Goal: Transaction & Acquisition: Purchase product/service

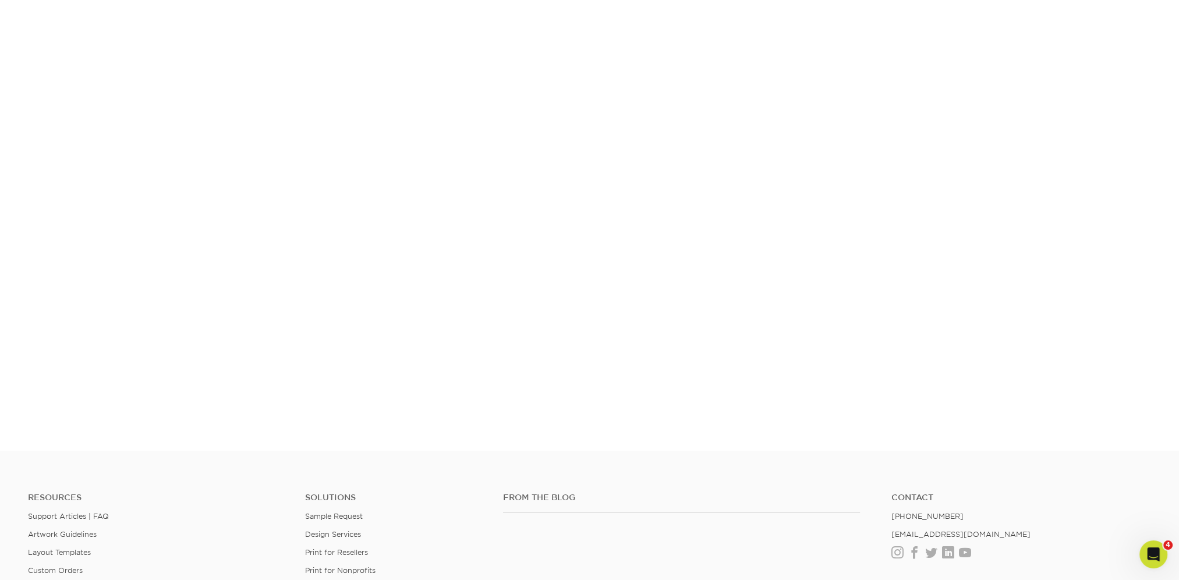
scroll to position [305, 0]
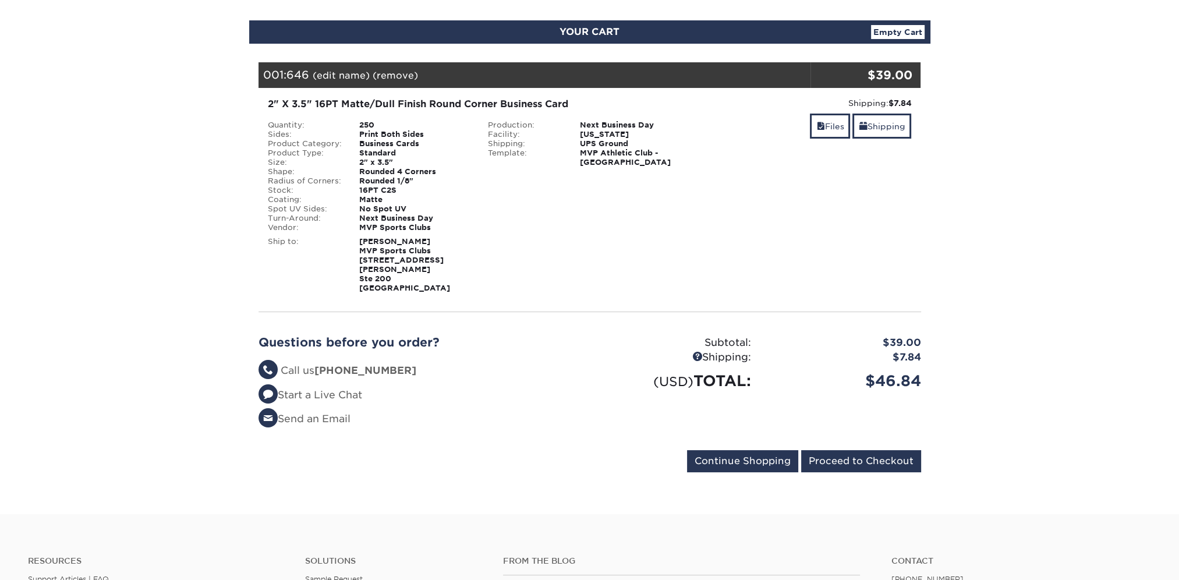
scroll to position [116, 0]
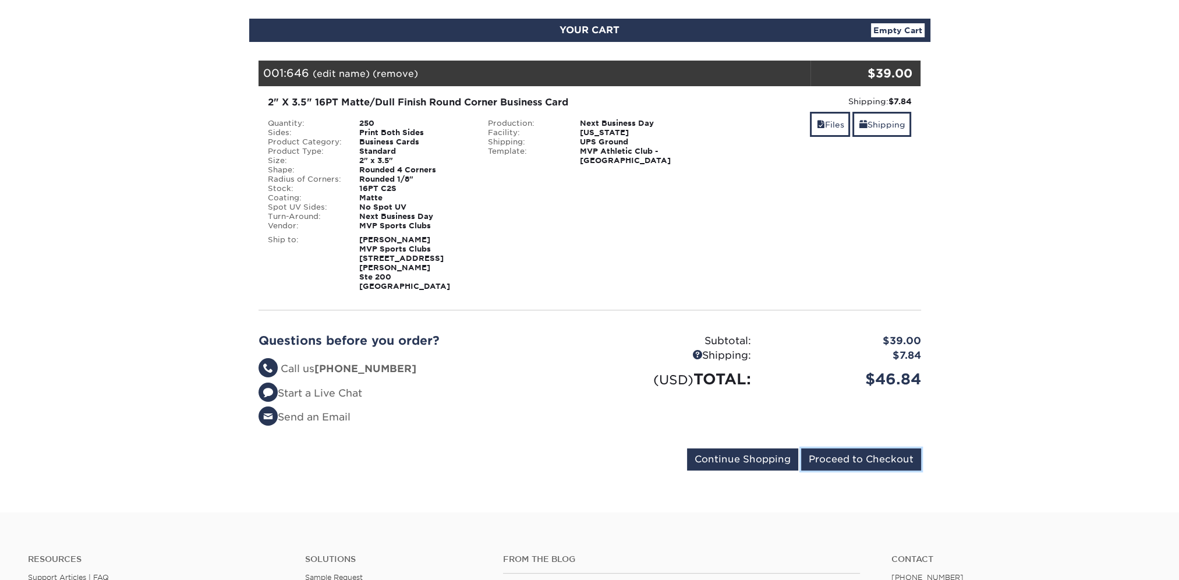
click at [850, 455] on input "Proceed to Checkout" at bounding box center [861, 459] width 120 height 22
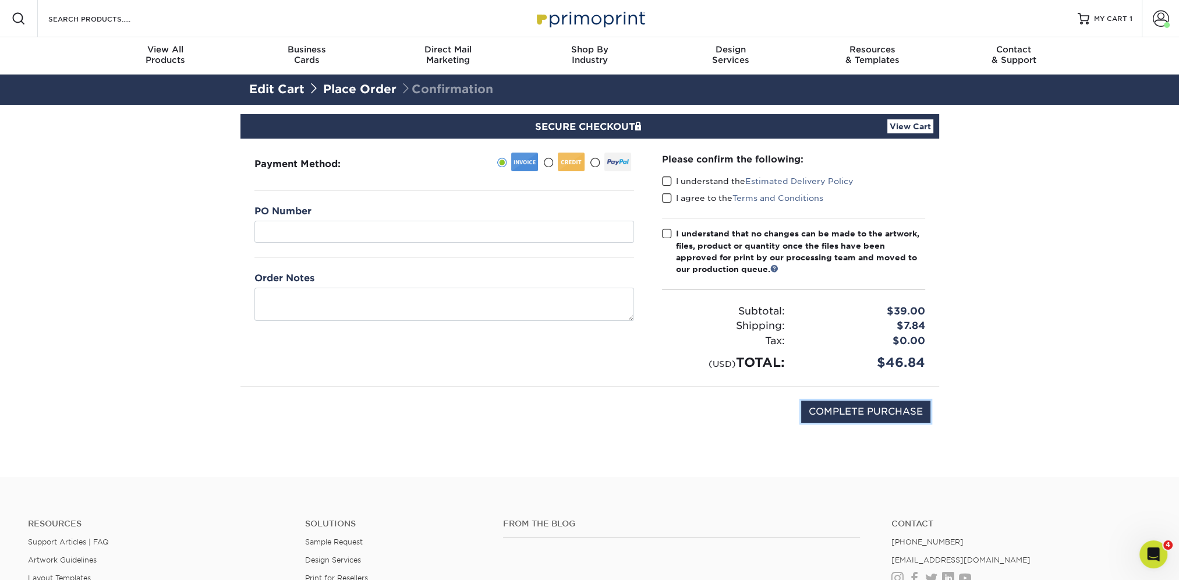
click at [824, 401] on input "COMPLETE PURCHASE" at bounding box center [865, 412] width 129 height 22
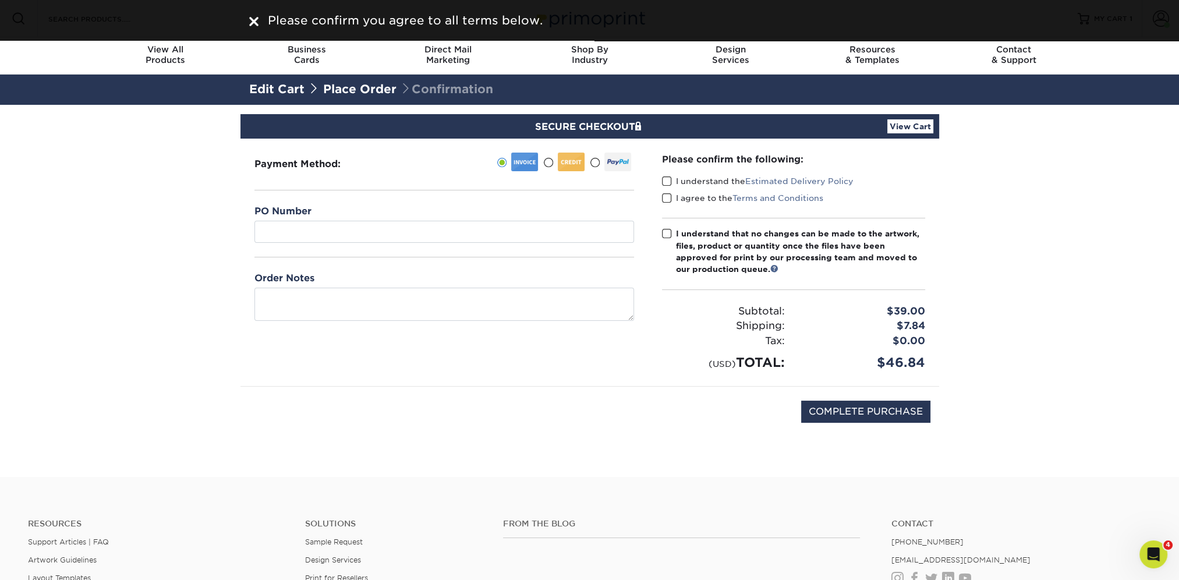
click at [667, 177] on span at bounding box center [667, 181] width 10 height 11
click at [0, 0] on input "I understand the Estimated Delivery Policy" at bounding box center [0, 0] width 0 height 0
click at [666, 195] on span at bounding box center [667, 198] width 10 height 11
click at [0, 0] on input "I agree to the Terms and Conditions" at bounding box center [0, 0] width 0 height 0
drag, startPoint x: 666, startPoint y: 230, endPoint x: 672, endPoint y: 248, distance: 19.2
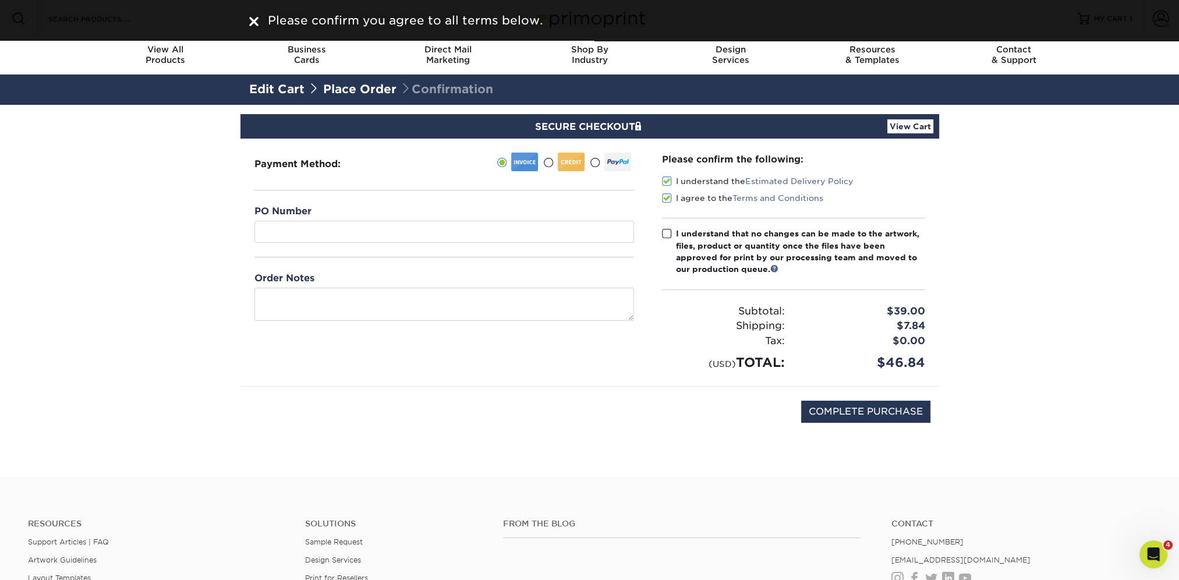
click at [666, 231] on span at bounding box center [667, 233] width 10 height 11
click at [0, 0] on input "I understand that no changes can be made to the artwork, files, product or quan…" at bounding box center [0, 0] width 0 height 0
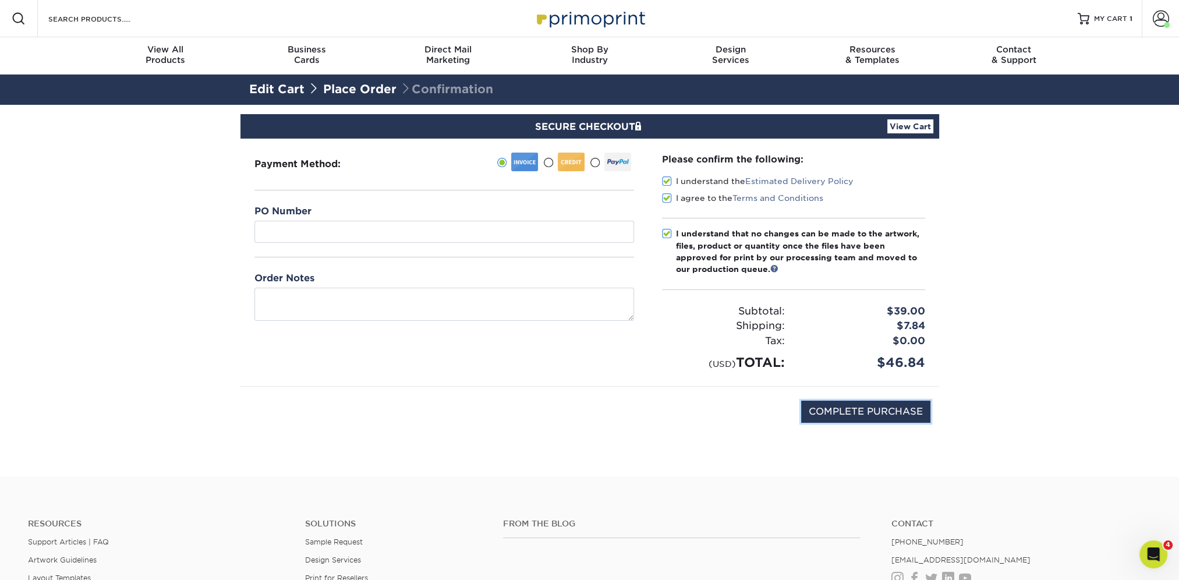
click at [808, 405] on input "COMPLETE PURCHASE" at bounding box center [865, 412] width 129 height 22
type input "PROCESSING, PLEASE WAIT..."
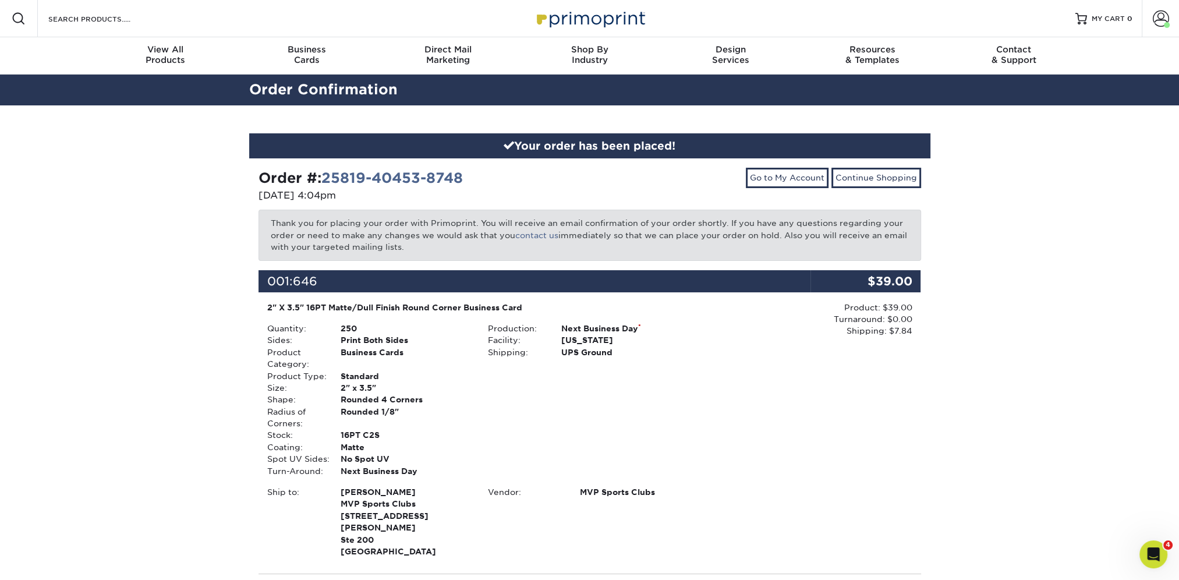
click at [1164, 19] on span at bounding box center [1161, 18] width 16 height 16
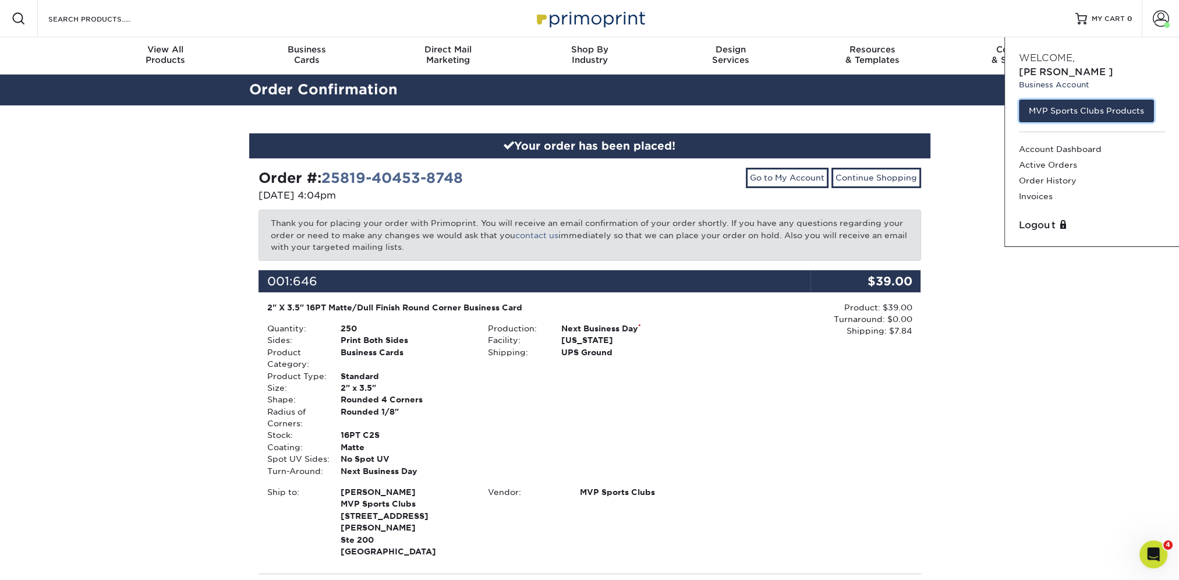
click at [1090, 100] on link "MVP Sports Clubs Products" at bounding box center [1086, 111] width 135 height 22
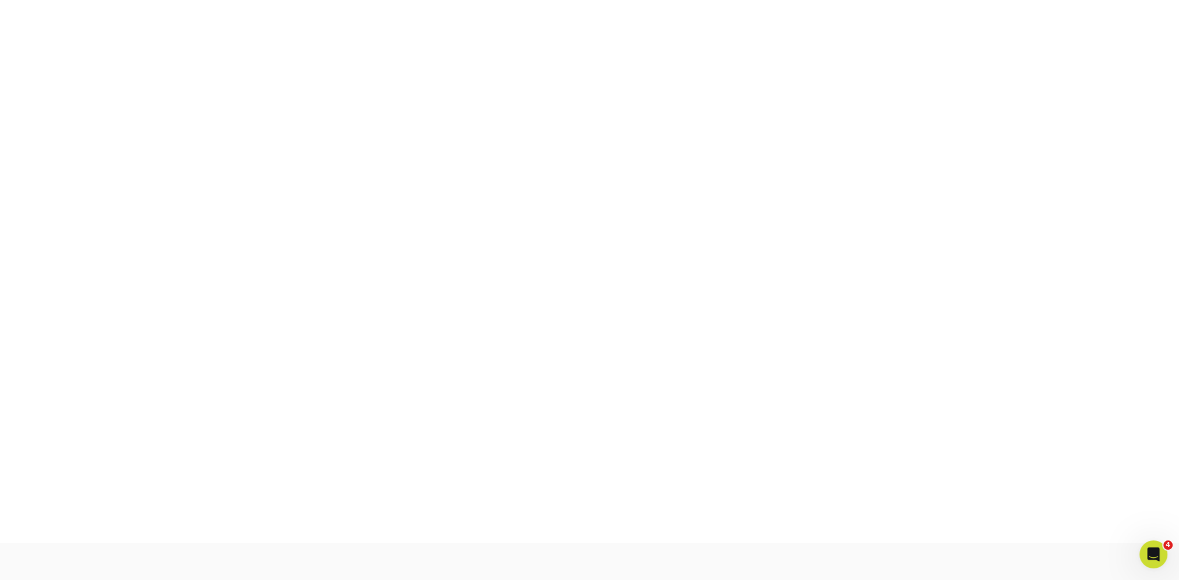
scroll to position [305, 0]
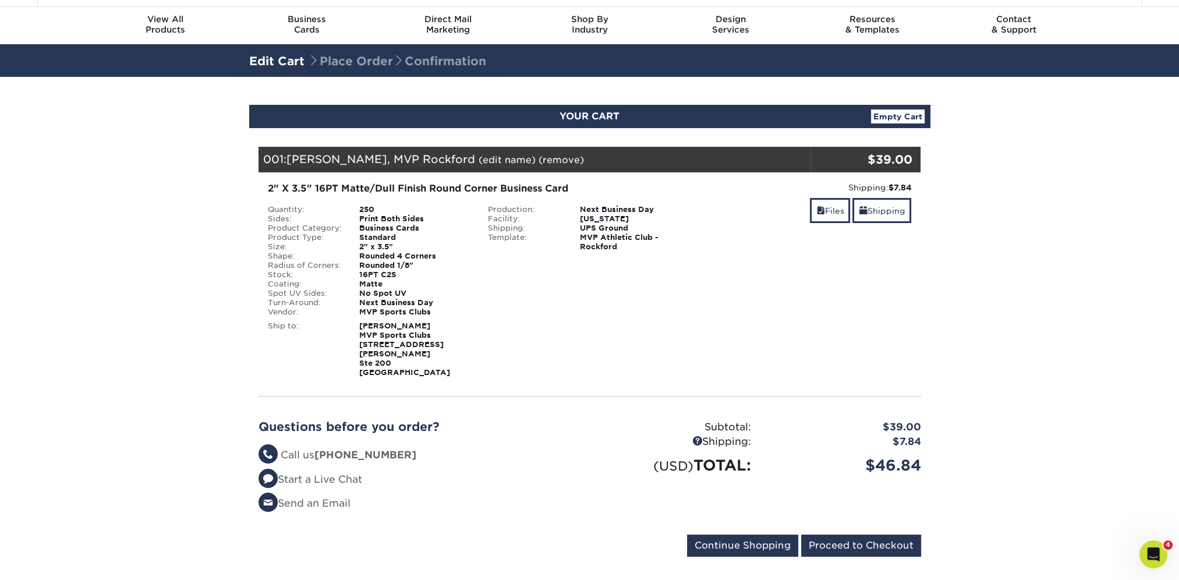
scroll to position [58, 0]
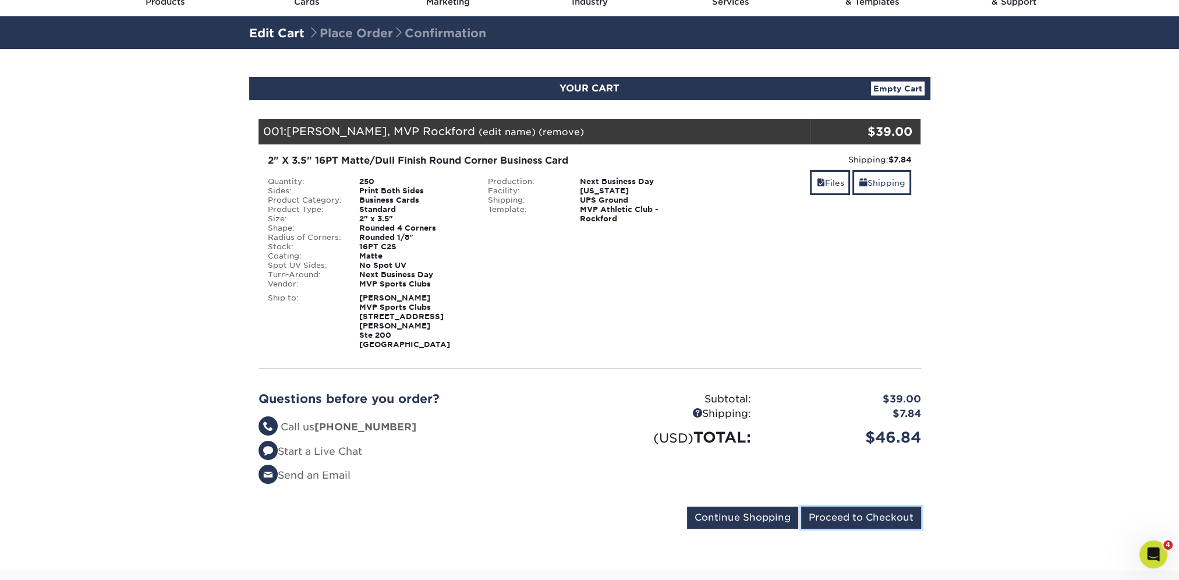
click at [820, 507] on input "Proceed to Checkout" at bounding box center [861, 518] width 120 height 22
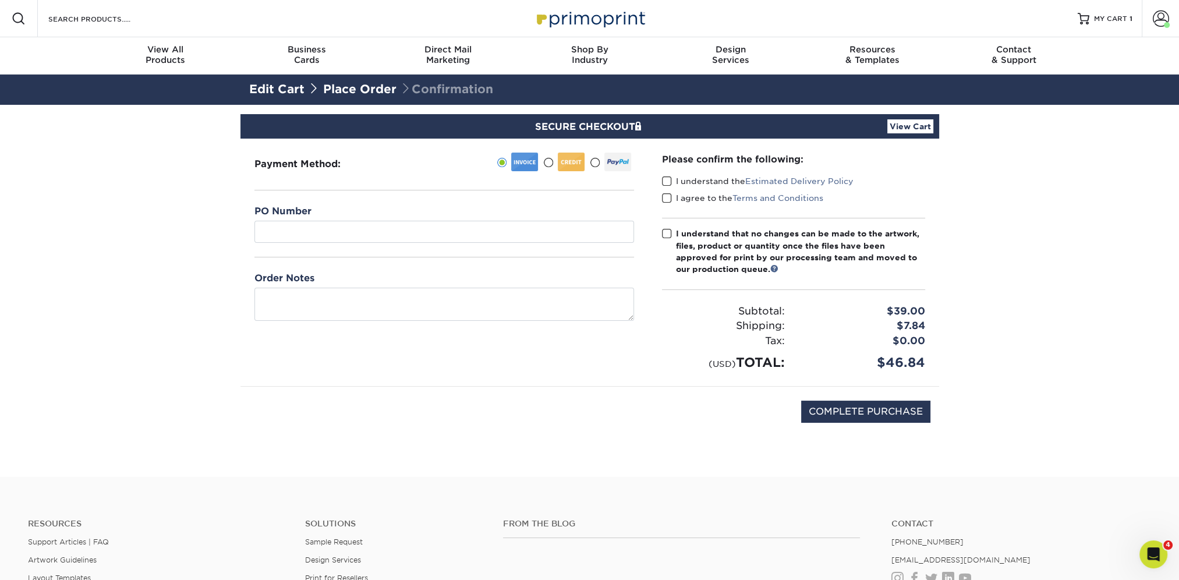
click at [666, 181] on span at bounding box center [667, 181] width 10 height 11
click at [0, 0] on input "I understand the Estimated Delivery Policy" at bounding box center [0, 0] width 0 height 0
click at [663, 194] on span at bounding box center [667, 198] width 10 height 11
click at [0, 0] on input "I agree to the Terms and Conditions" at bounding box center [0, 0] width 0 height 0
click at [670, 232] on span at bounding box center [667, 233] width 10 height 11
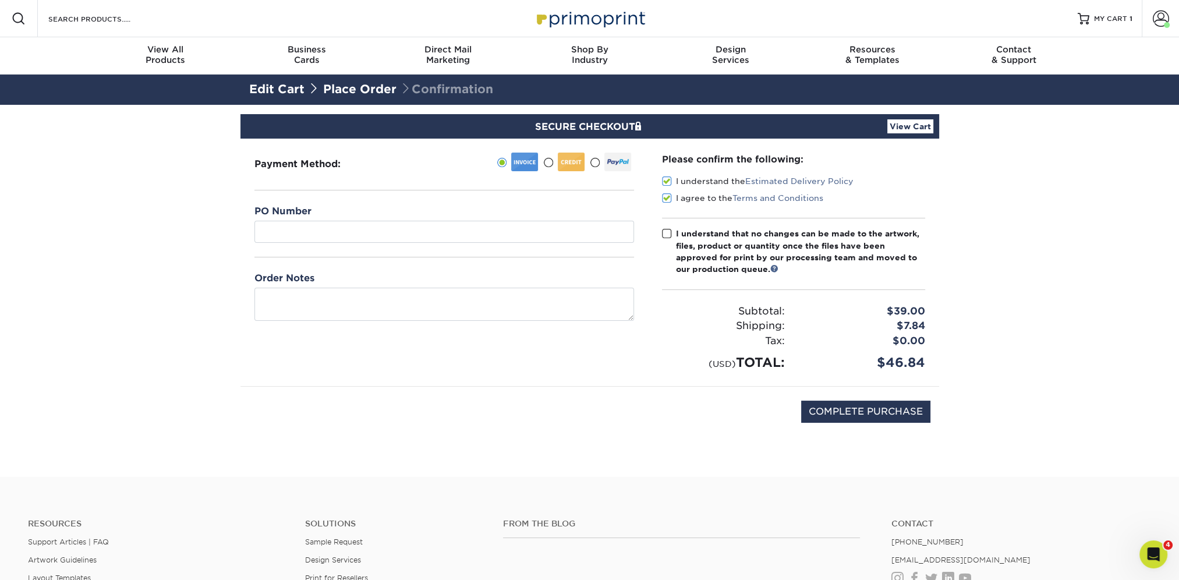
click at [0, 0] on input "I understand that no changes can be made to the artwork, files, product or quan…" at bounding box center [0, 0] width 0 height 0
click at [914, 126] on link "View Cart" at bounding box center [911, 126] width 46 height 14
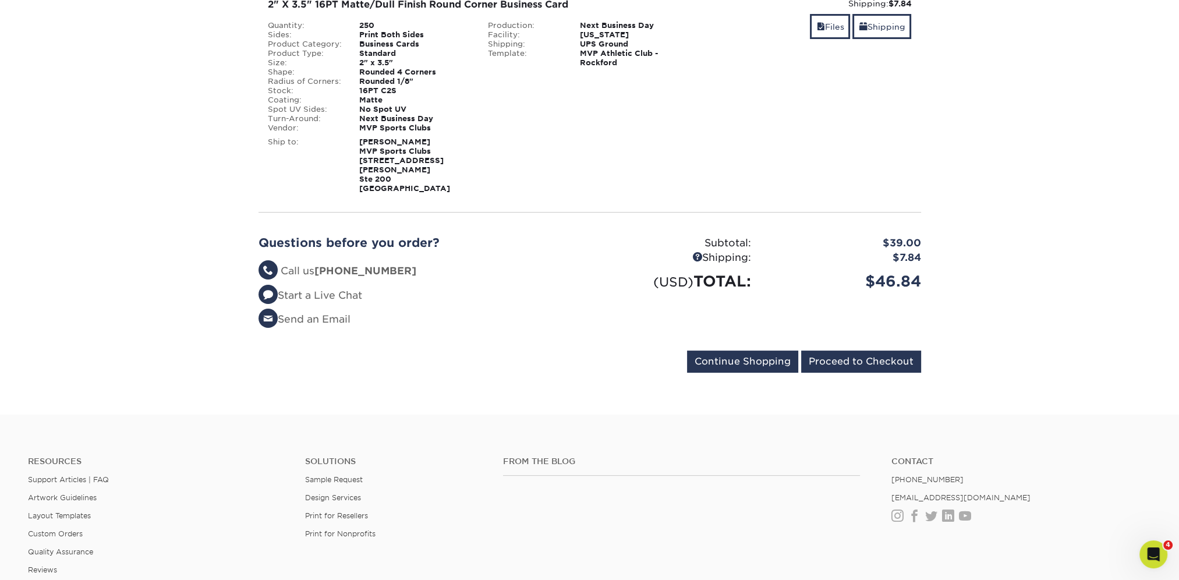
scroll to position [233, 0]
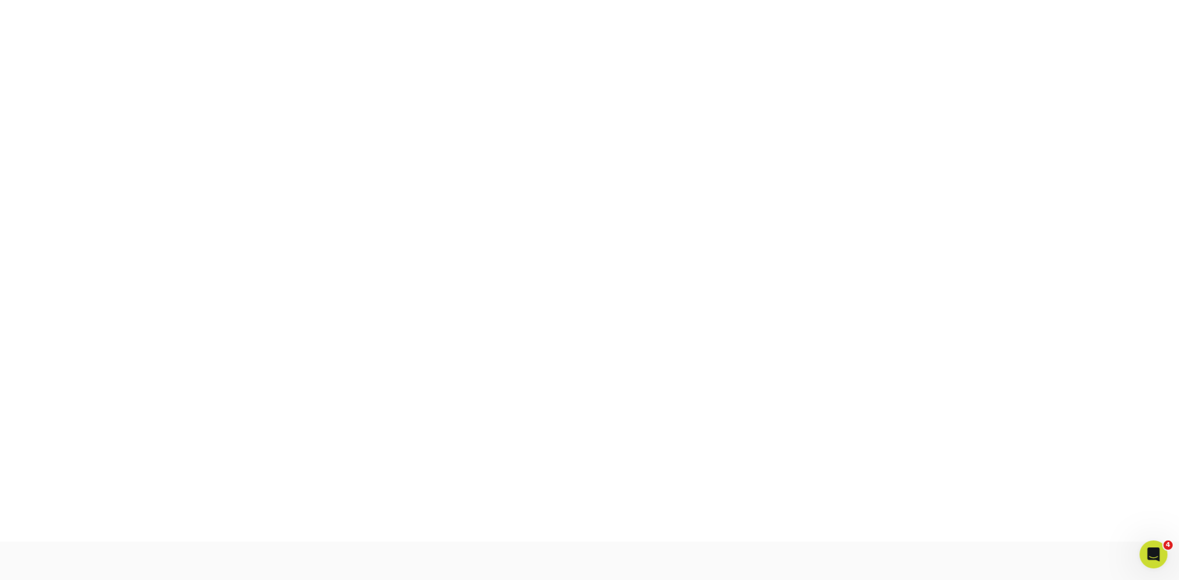
scroll to position [305, 0]
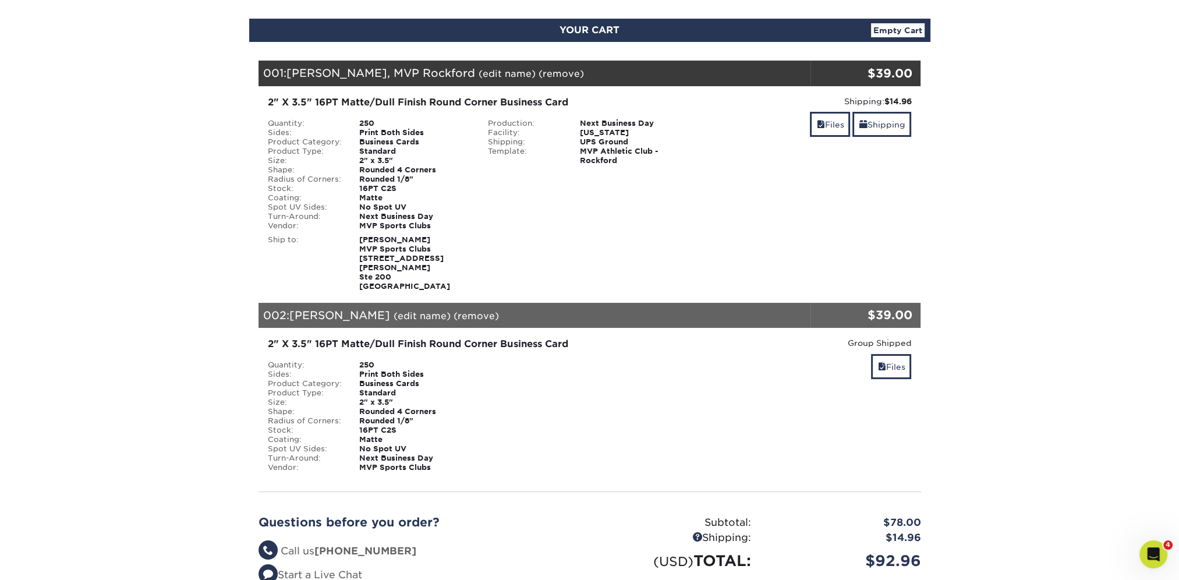
scroll to position [58, 0]
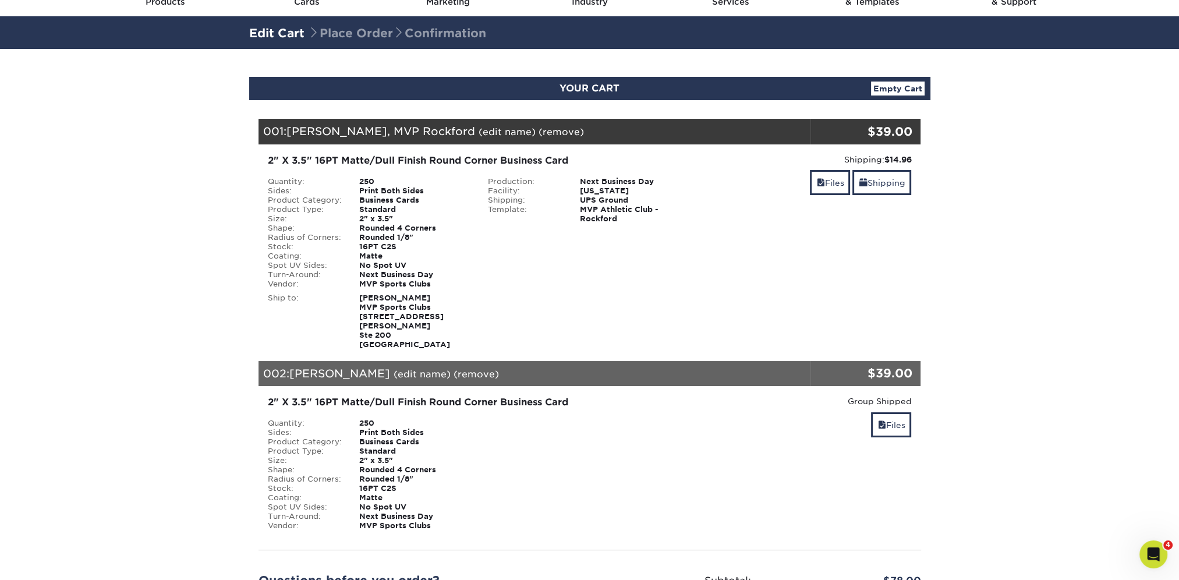
click at [556, 134] on link "(remove)" at bounding box center [561, 131] width 45 height 11
click at [769, 135] on link "Yes" at bounding box center [777, 131] width 16 height 11
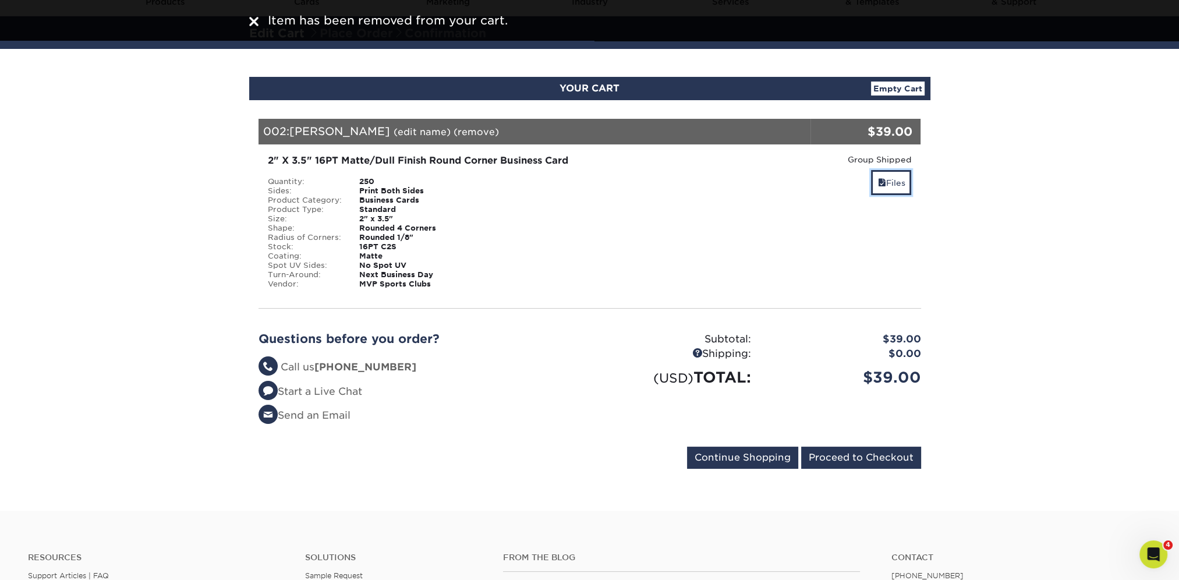
click at [894, 185] on link "Files" at bounding box center [891, 182] width 40 height 25
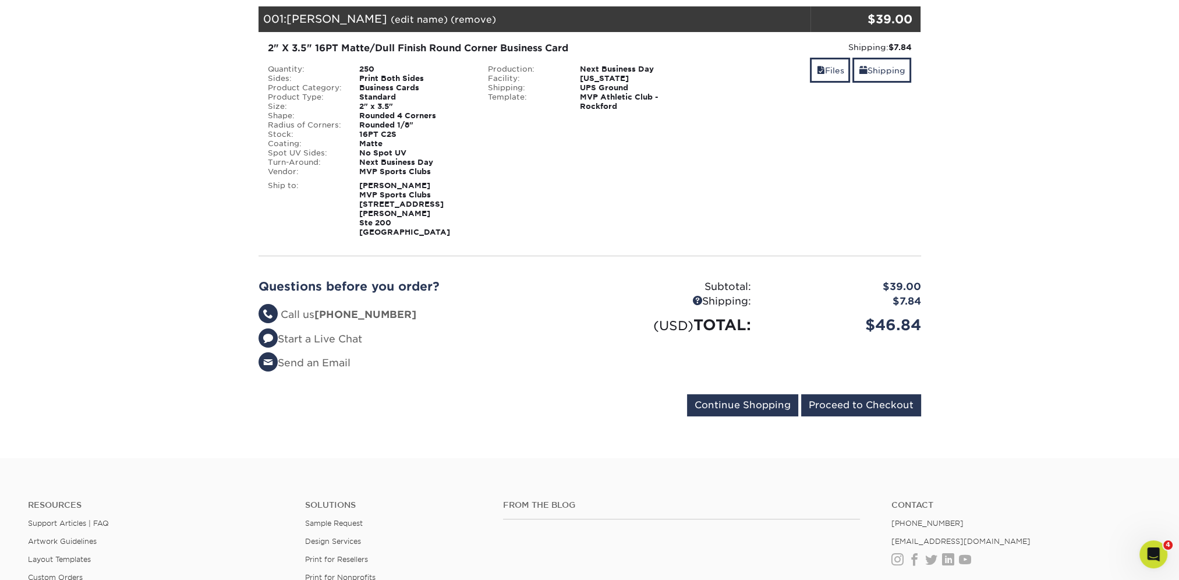
scroll to position [175, 0]
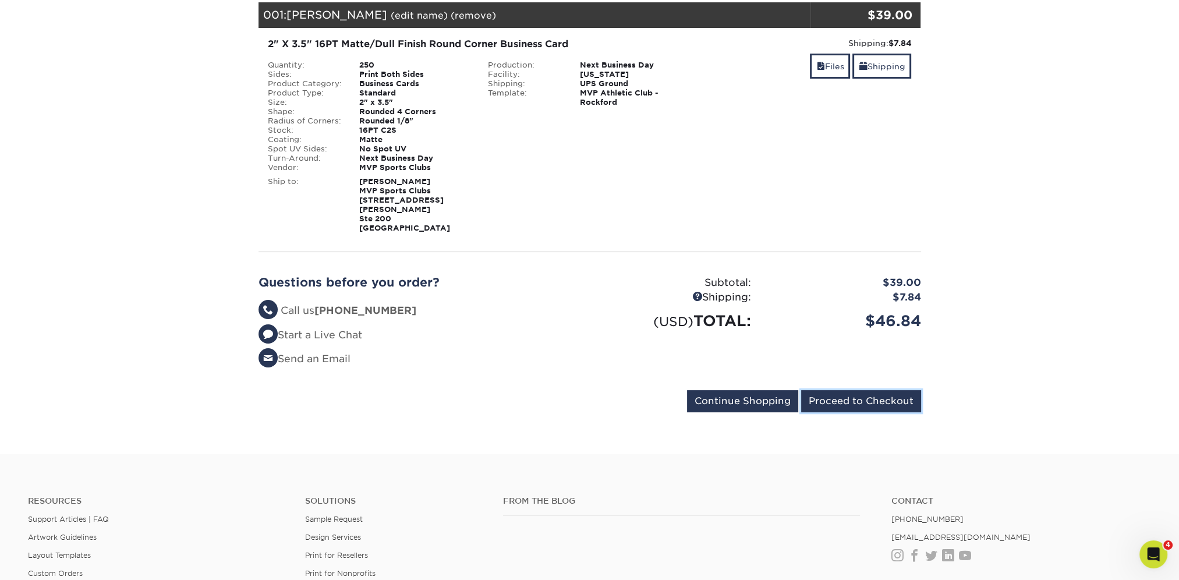
click at [860, 393] on input "Proceed to Checkout" at bounding box center [861, 401] width 120 height 22
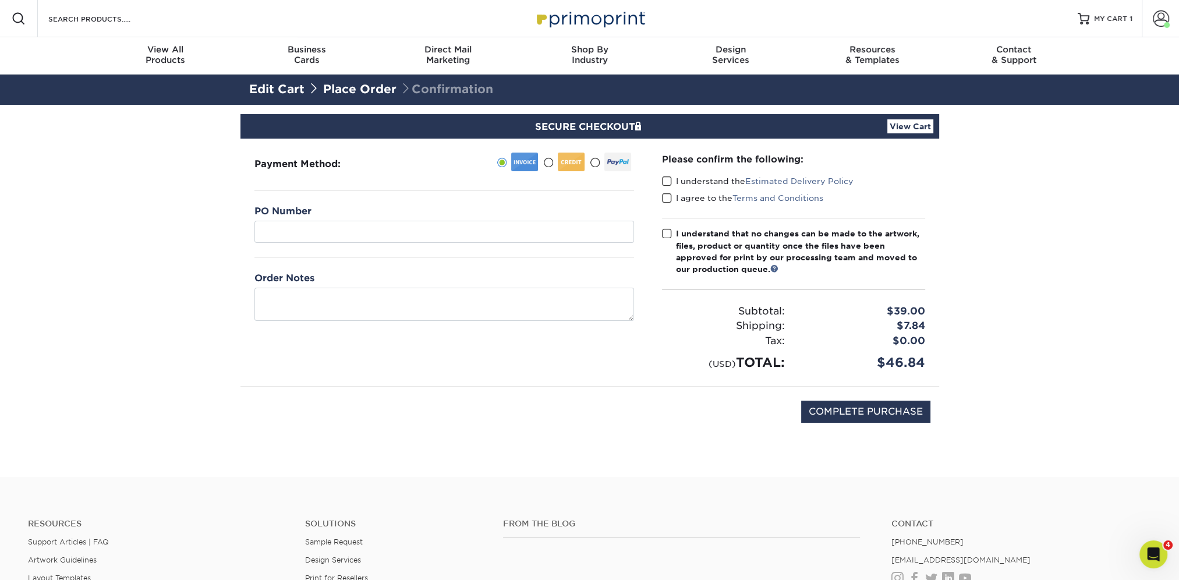
click at [667, 177] on span at bounding box center [667, 181] width 10 height 11
click at [0, 0] on input "I understand the Estimated Delivery Policy" at bounding box center [0, 0] width 0 height 0
click at [669, 198] on span at bounding box center [667, 198] width 10 height 11
click at [0, 0] on input "I agree to the Terms and Conditions" at bounding box center [0, 0] width 0 height 0
click at [669, 234] on span at bounding box center [667, 233] width 10 height 11
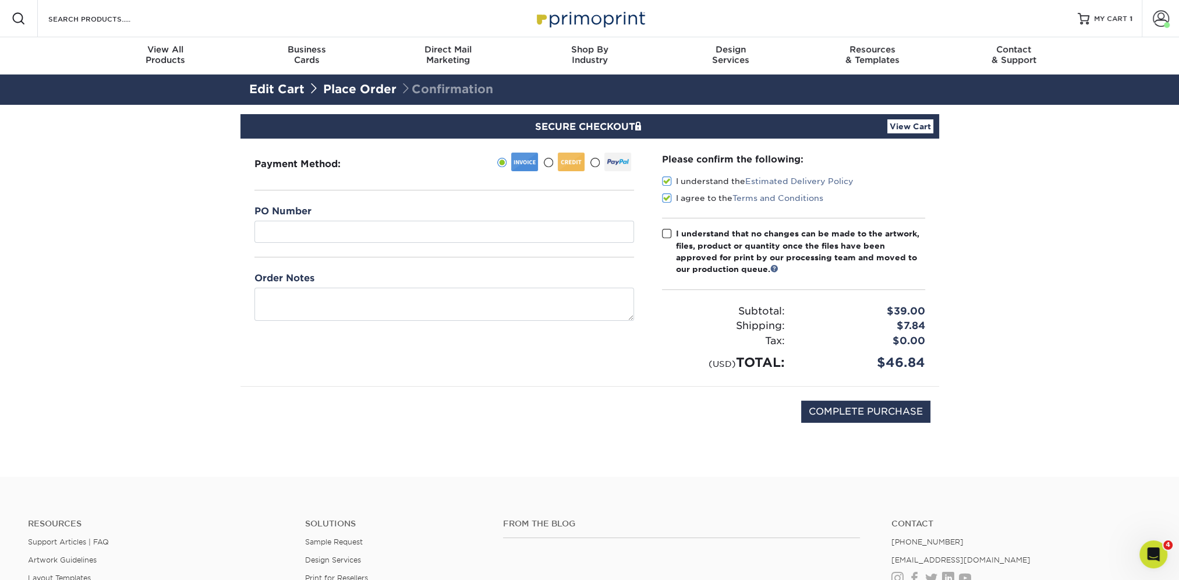
click at [0, 0] on input "I understand that no changes can be made to the artwork, files, product or quan…" at bounding box center [0, 0] width 0 height 0
click at [890, 401] on input "COMPLETE PURCHASE" at bounding box center [865, 412] width 129 height 22
type input "PROCESSING, PLEASE WAIT..."
